Goal: Task Accomplishment & Management: Use online tool/utility

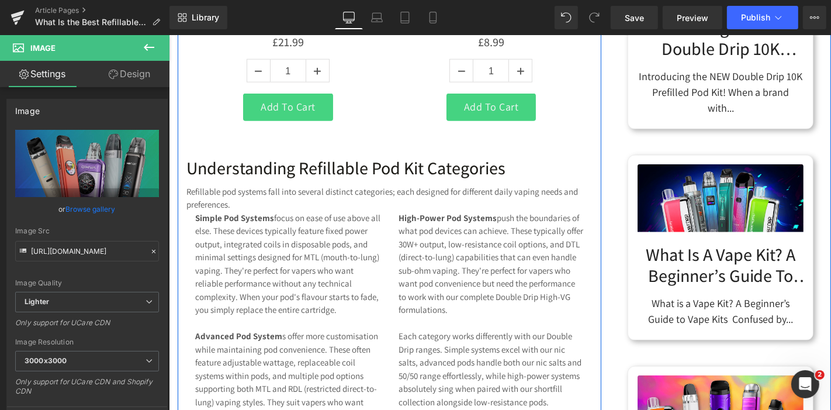
scroll to position [933, 0]
click at [369, 207] on div "Refillable pod systems fall into several distinct categories; each designed for…" at bounding box center [389, 198] width 406 height 26
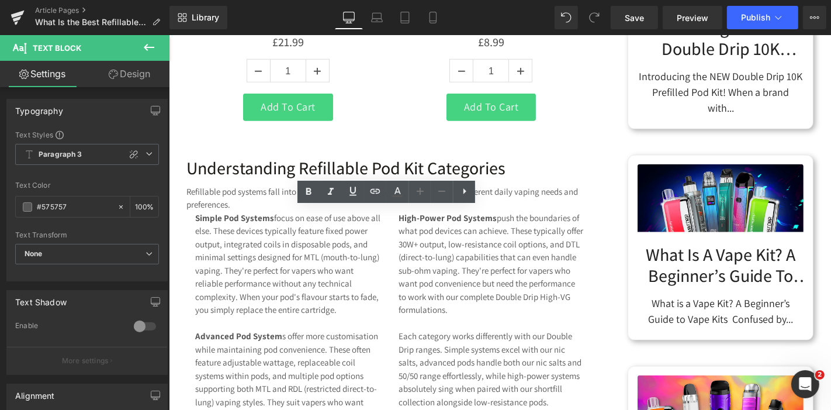
click at [148, 74] on link "Design" at bounding box center [129, 74] width 85 height 26
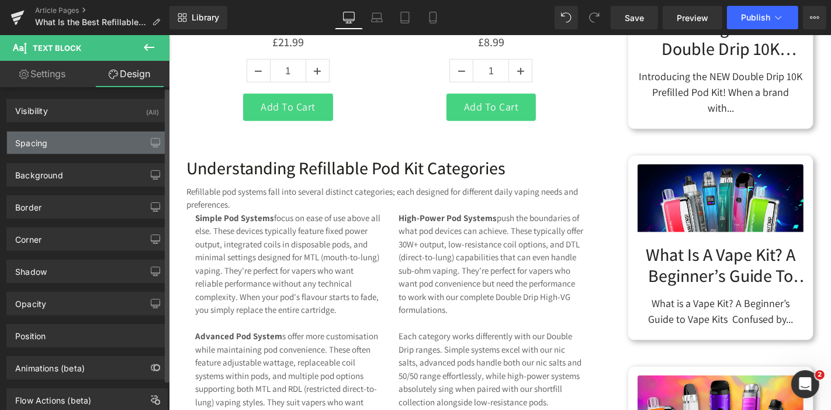
click at [107, 145] on div "Spacing" at bounding box center [87, 142] width 160 height 22
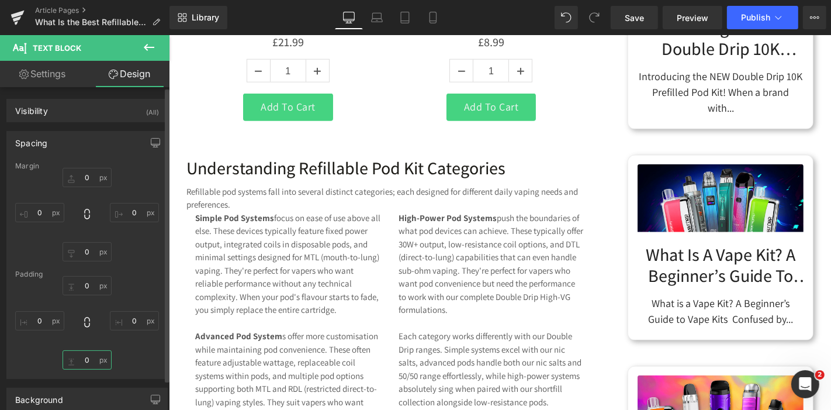
click at [95, 356] on input "0" at bounding box center [87, 359] width 49 height 19
type input "15"
click at [95, 356] on input "15" at bounding box center [87, 359] width 49 height 19
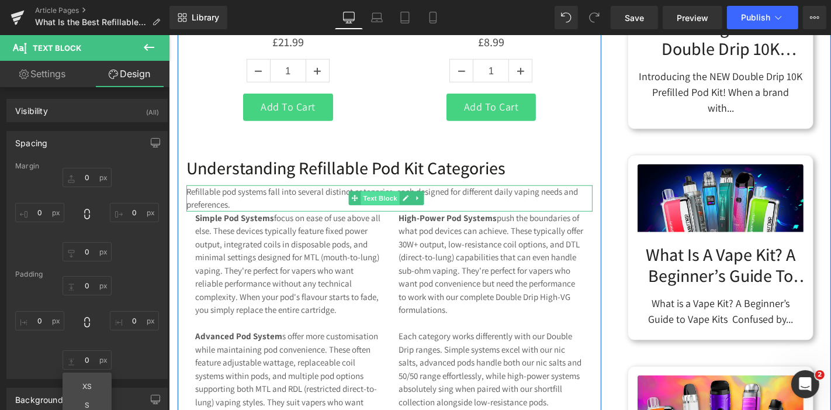
click at [368, 205] on span "Text Block" at bounding box center [380, 197] width 39 height 14
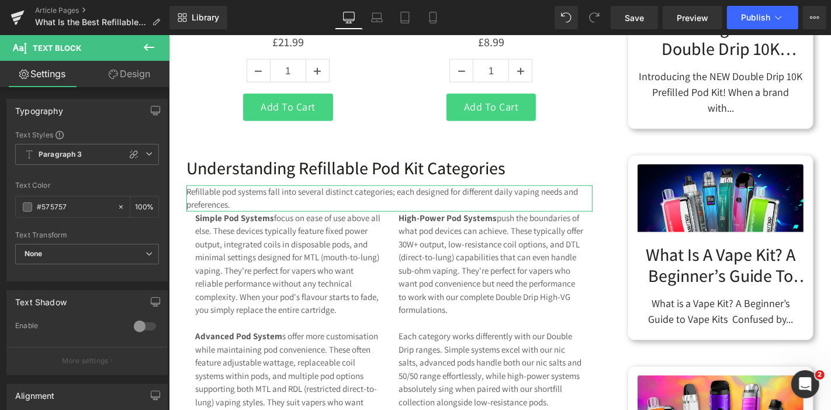
click at [144, 82] on link "Design" at bounding box center [129, 74] width 85 height 26
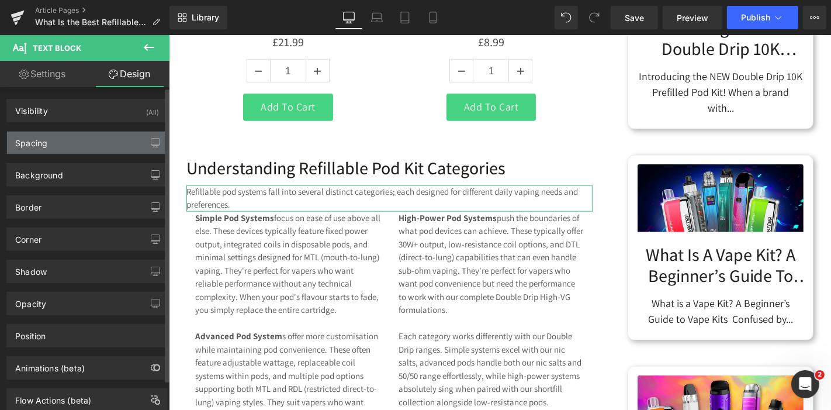
click at [55, 153] on div "Spacing" at bounding box center [87, 142] width 160 height 22
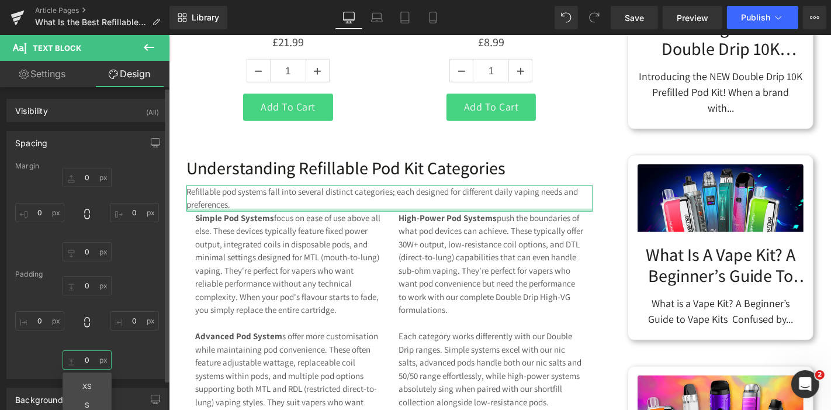
click at [82, 358] on input "0" at bounding box center [87, 359] width 49 height 19
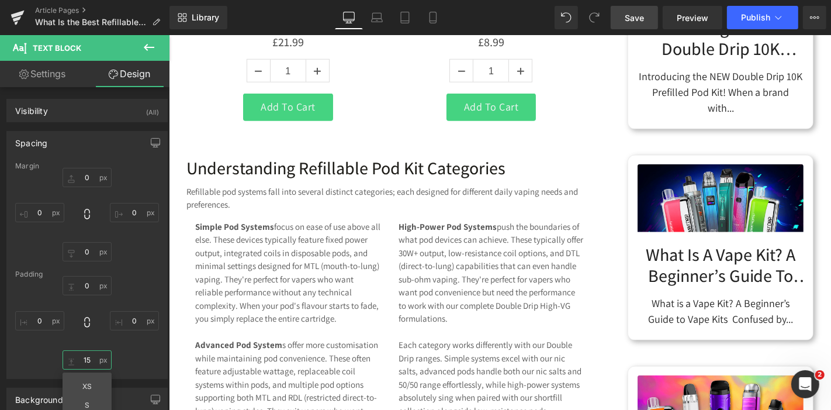
type input "15"
click at [629, 25] on link "Save" at bounding box center [634, 17] width 47 height 23
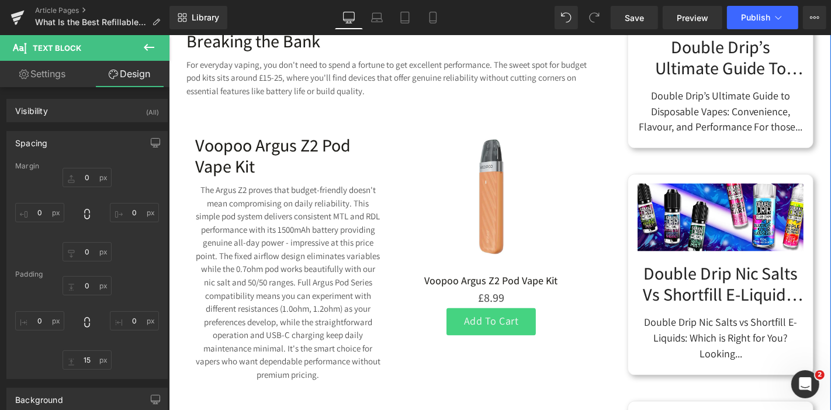
scroll to position [1784, 0]
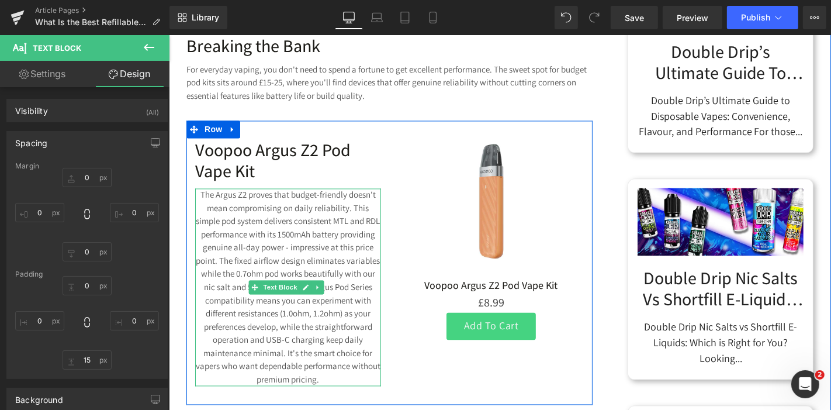
click at [306, 290] on p "The Argus Z2 proves that budget-friendly doesn't mean compromising on daily rel…" at bounding box center [288, 286] width 186 height 197
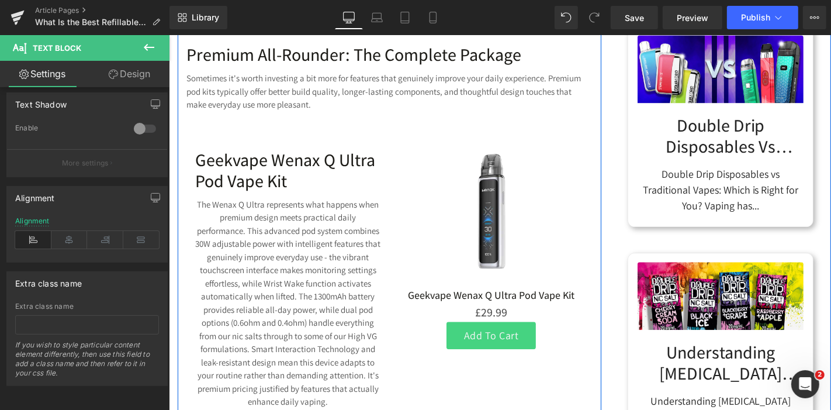
scroll to position [2191, 0]
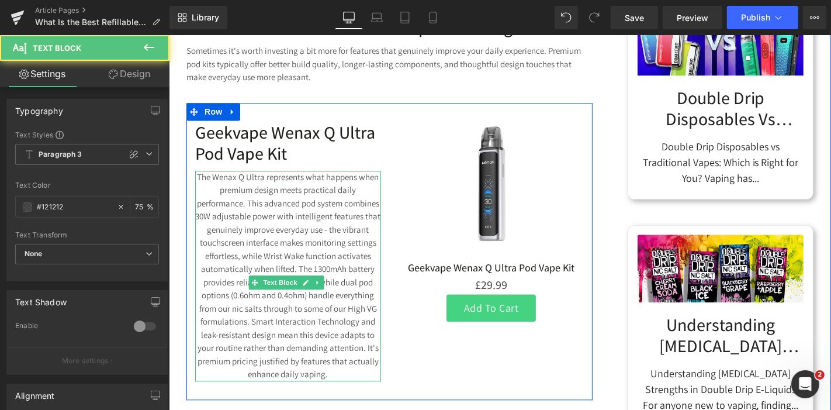
click at [333, 231] on p "The Wenax Q Ultra represents what happens when premium design meets practical d…" at bounding box center [288, 275] width 186 height 210
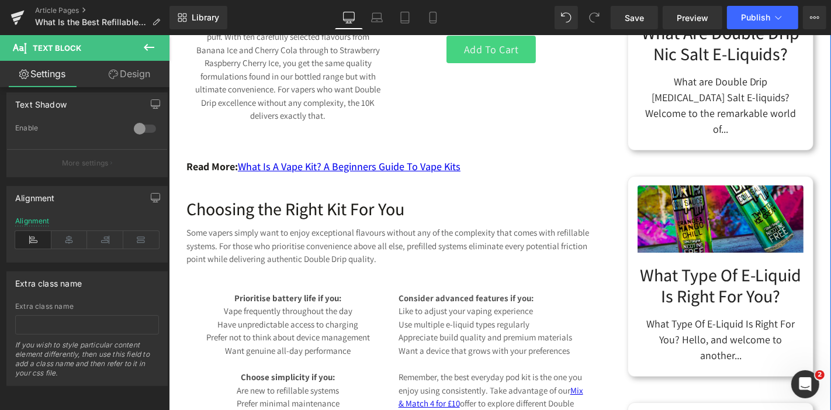
scroll to position [3627, 0]
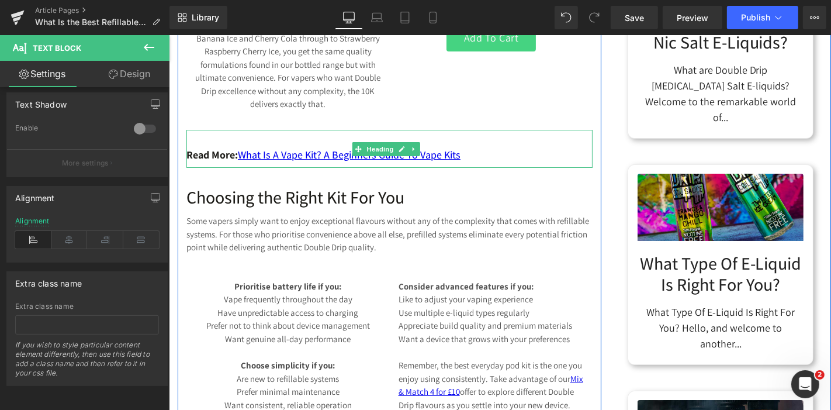
click at [230, 168] on div "Read More: What is a Vape Kit? a beginners guide to vape kits" at bounding box center [389, 148] width 406 height 39
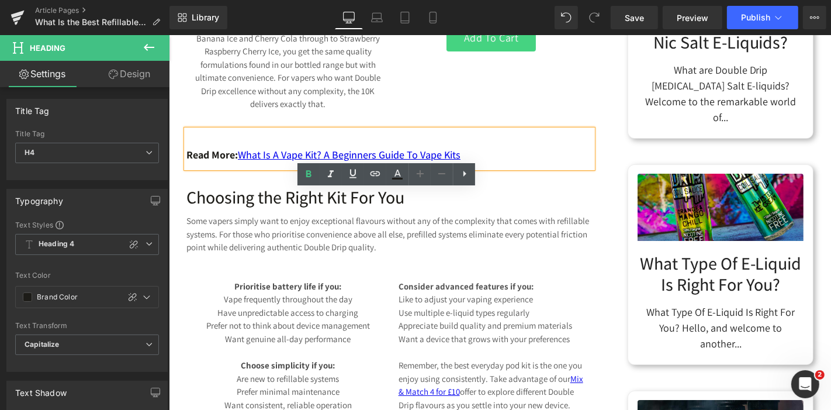
click at [228, 161] on strong "Read More:" at bounding box center [211, 153] width 51 height 13
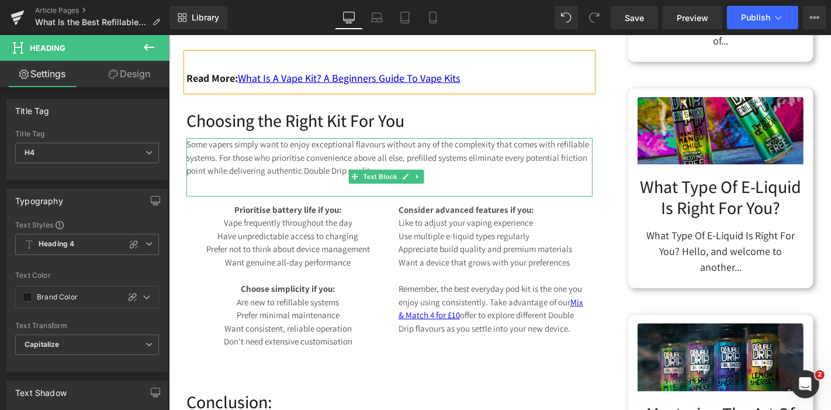
scroll to position [3704, 0]
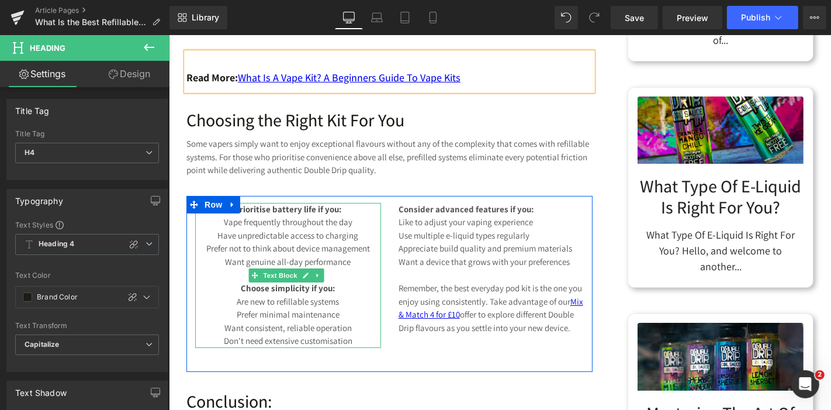
click at [327, 228] on p "Vape frequently throughout the day" at bounding box center [288, 221] width 186 height 13
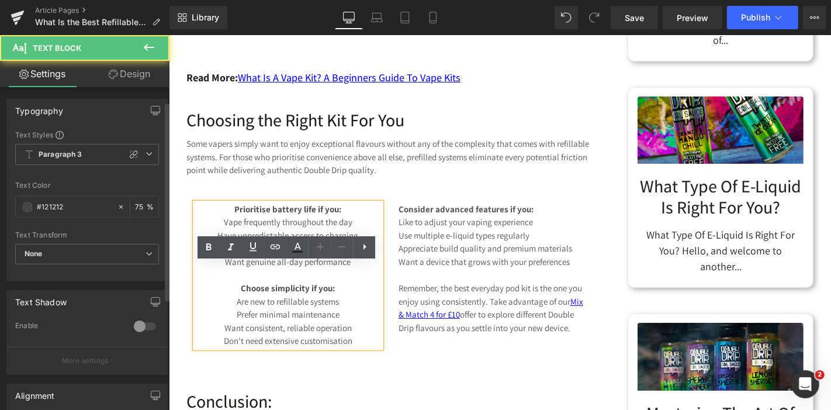
scroll to position [204, 0]
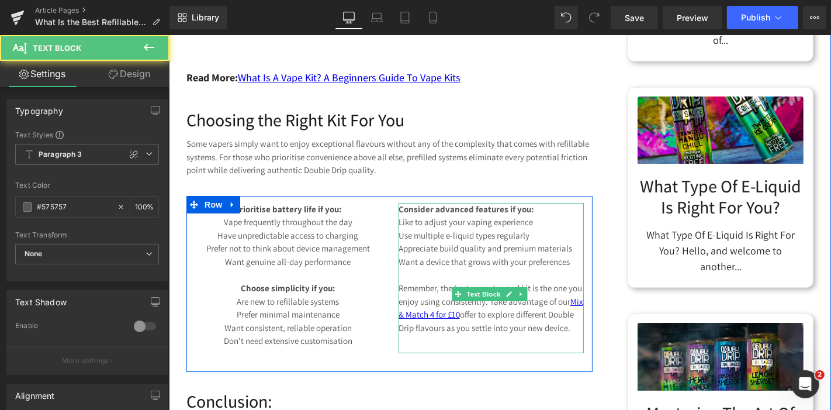
click at [458, 268] on p "Want a device that grows with your preferences" at bounding box center [491, 261] width 186 height 13
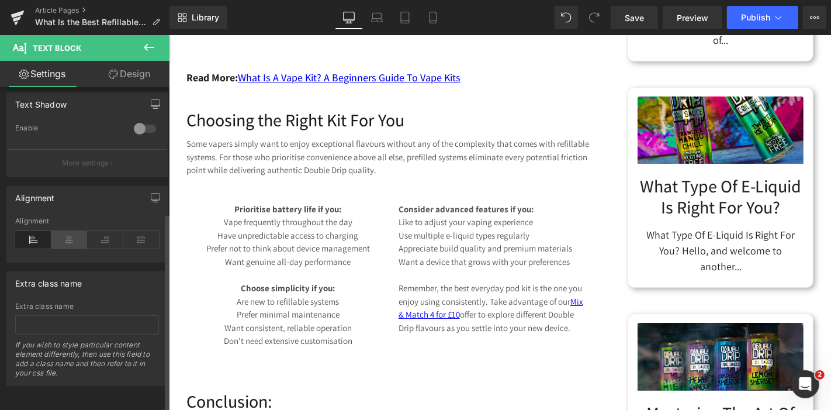
click at [70, 231] on icon at bounding box center [69, 240] width 36 height 18
click at [29, 231] on icon at bounding box center [33, 240] width 36 height 18
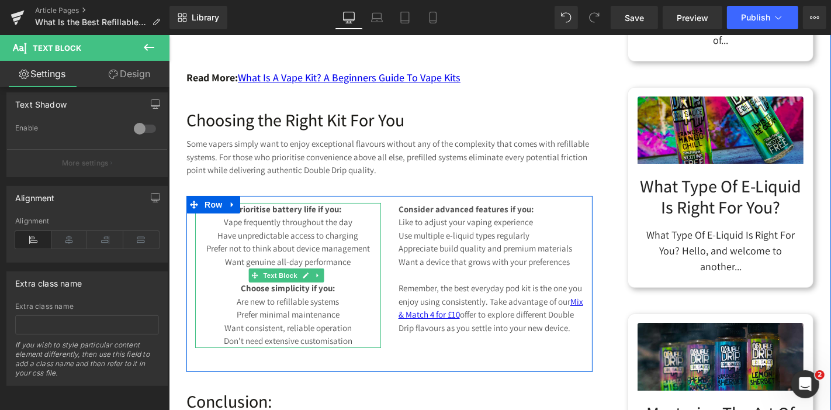
click at [256, 242] on p "Have unpredictable access to charging" at bounding box center [288, 234] width 186 height 13
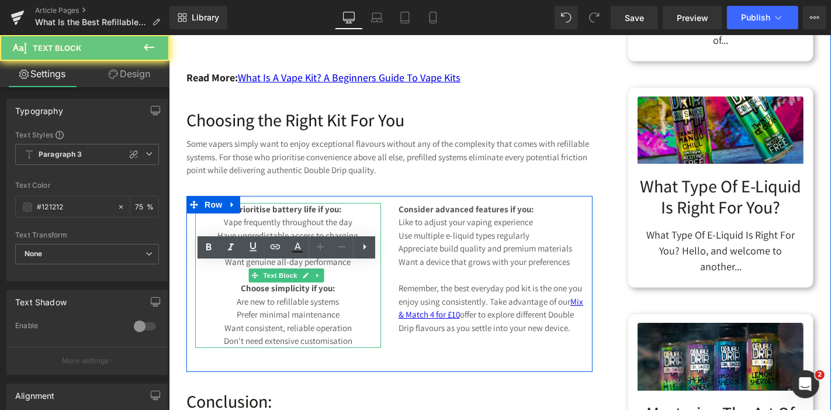
click at [256, 242] on p "Have unpredictable access to charging" at bounding box center [288, 234] width 186 height 13
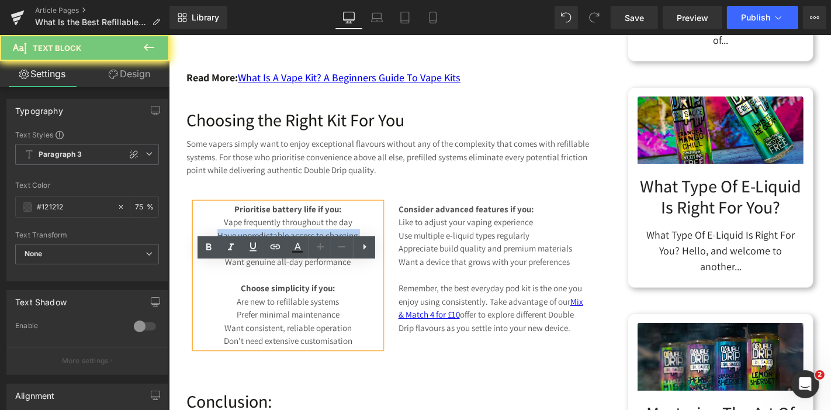
click at [256, 242] on p "Have unpredictable access to charging" at bounding box center [288, 234] width 186 height 13
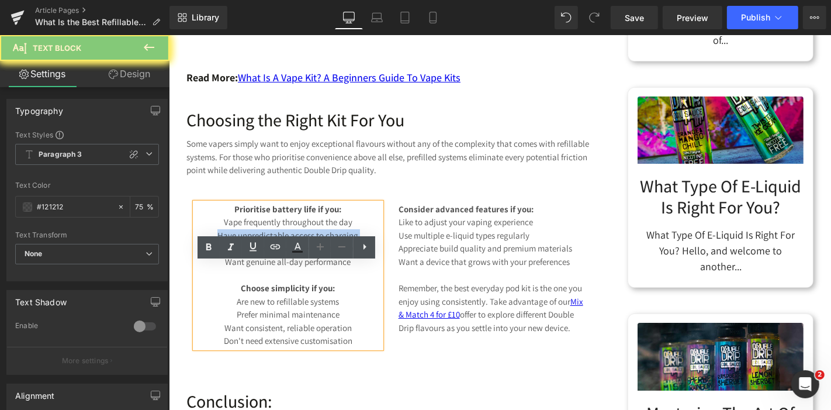
click at [256, 242] on p "Have unpredictable access to charging" at bounding box center [288, 234] width 186 height 13
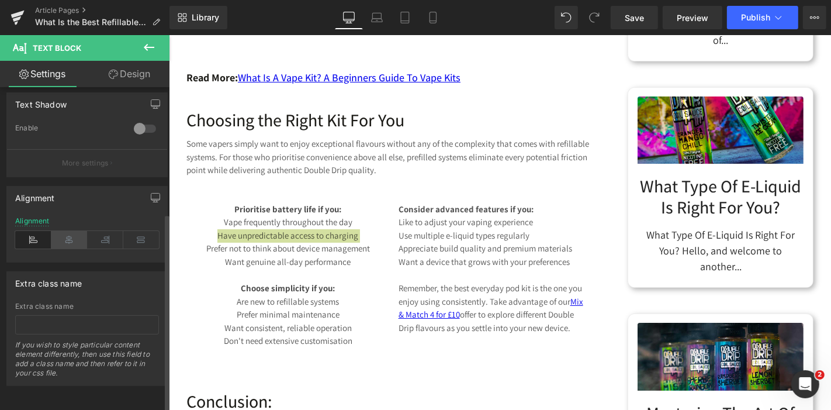
click at [73, 231] on icon at bounding box center [69, 240] width 36 height 18
click at [35, 232] on icon at bounding box center [33, 240] width 36 height 18
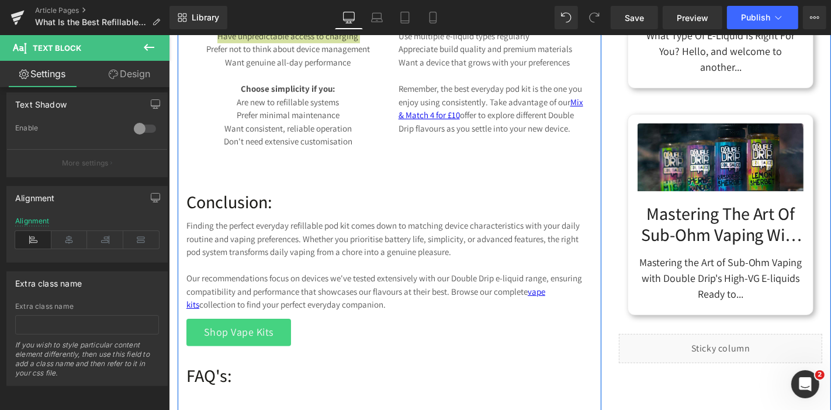
scroll to position [3901, 0]
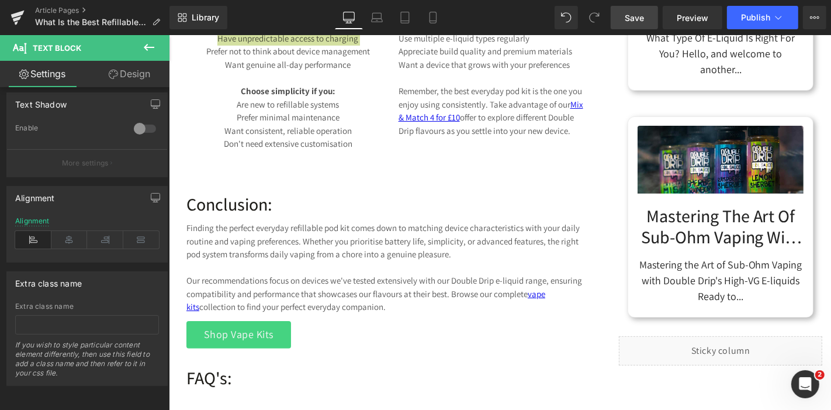
click at [637, 6] on link "Save" at bounding box center [634, 17] width 47 height 23
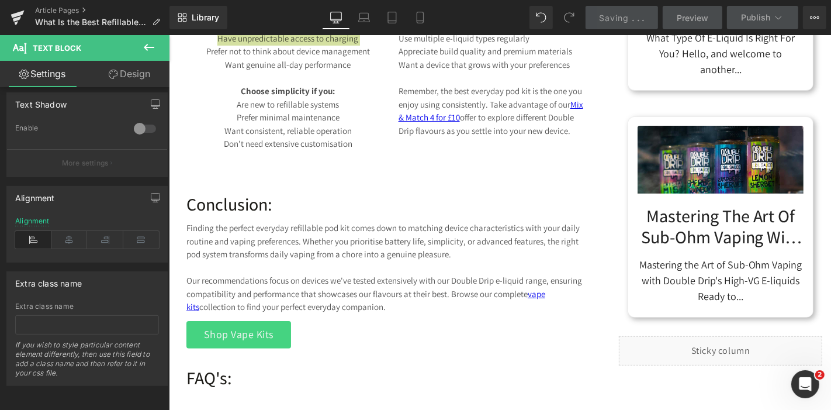
scroll to position [4023, 0]
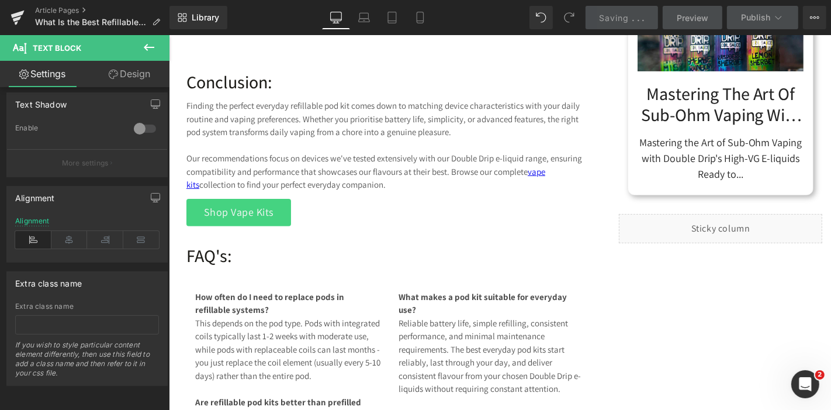
click at [238, 272] on div "FAQ's: Heading" at bounding box center [389, 249] width 406 height 47
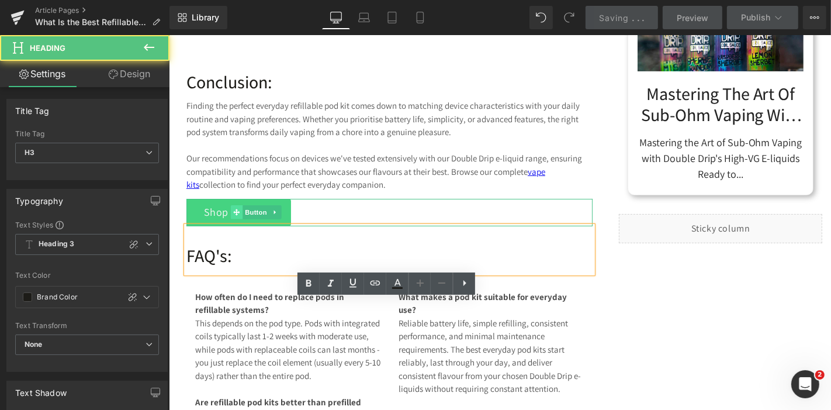
click at [241, 219] on span at bounding box center [236, 212] width 12 height 14
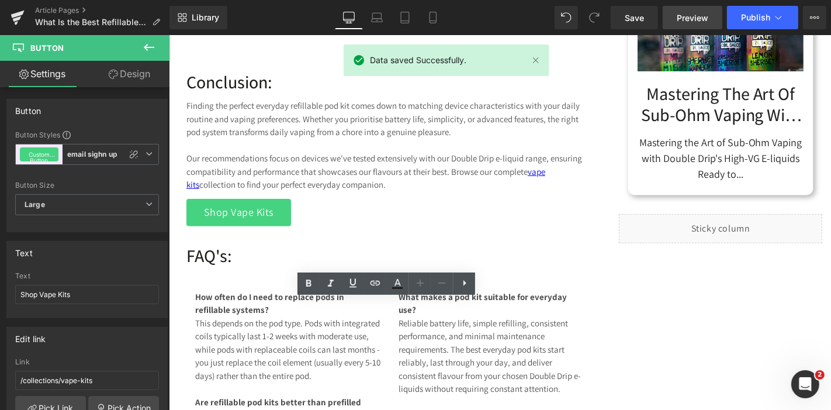
click at [698, 21] on span "Preview" at bounding box center [693, 18] width 32 height 12
